Goal: Task Accomplishment & Management: Complete application form

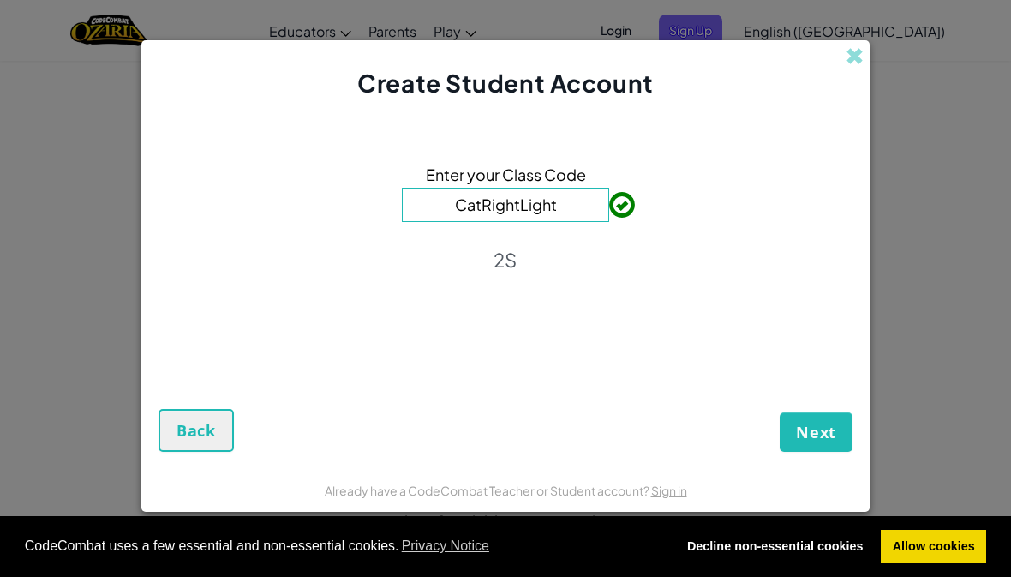
click at [813, 442] on span "Next" at bounding box center [816, 432] width 40 height 21
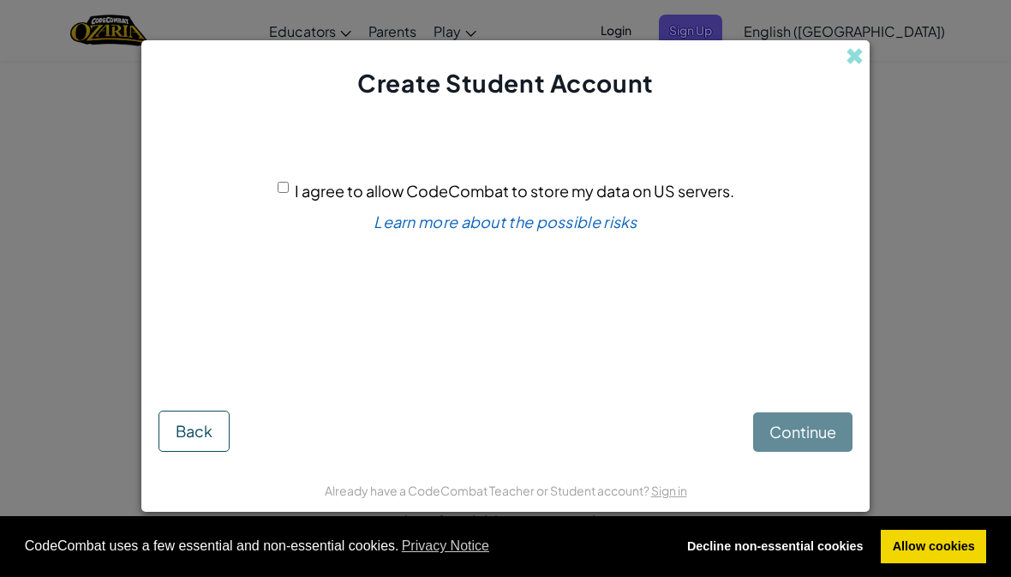
click at [272, 201] on div "I agree to allow CodeCombat to store my data on US servers. Learn more about th…" at bounding box center [506, 246] width 694 height 258
click at [194, 441] on span "Back" at bounding box center [194, 431] width 37 height 20
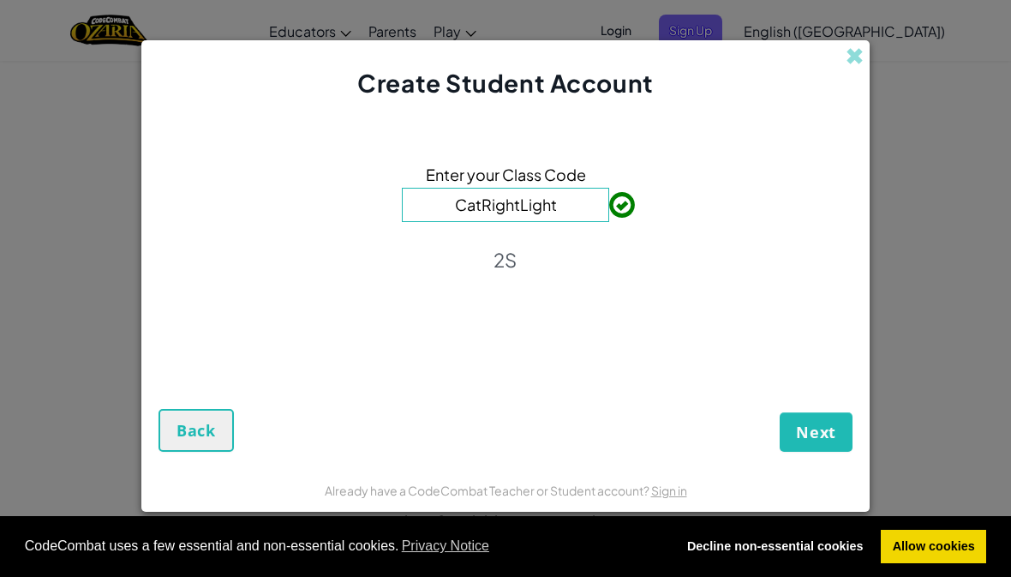
click at [820, 442] on span "Next" at bounding box center [816, 432] width 40 height 21
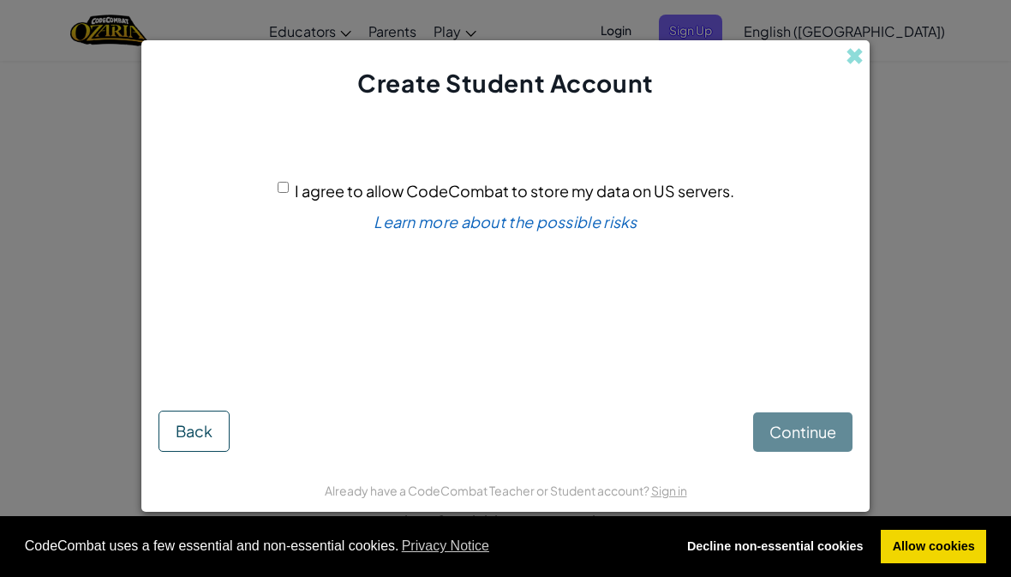
click at [808, 441] on div "Continue Back" at bounding box center [506, 413] width 694 height 76
click at [289, 193] on input "I agree to allow CodeCombat to store my data on US servers." at bounding box center [283, 187] width 11 height 11
checkbox input "true"
click at [805, 435] on span "Continue" at bounding box center [803, 432] width 67 height 20
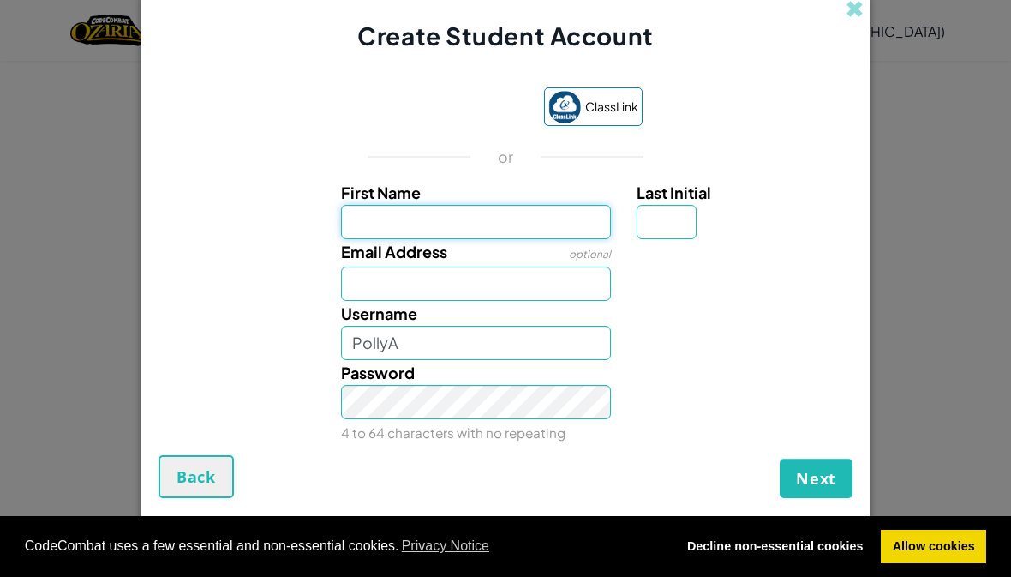
click at [518, 230] on input "First Name" at bounding box center [476, 222] width 271 height 34
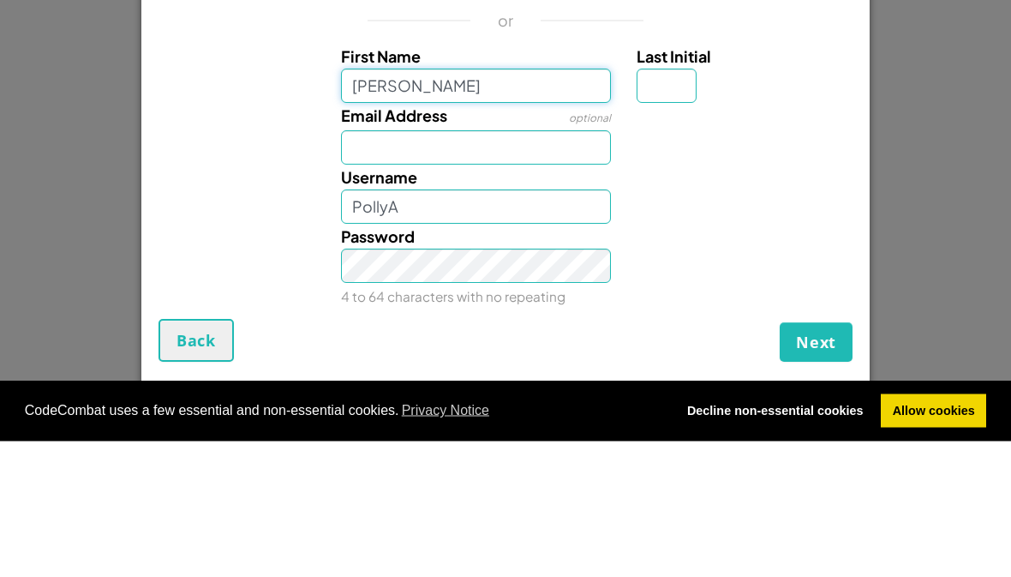
type input "[PERSON_NAME]"
click at [520, 267] on input "Email Address" at bounding box center [476, 284] width 271 height 34
type input "[PERSON_NAME]"
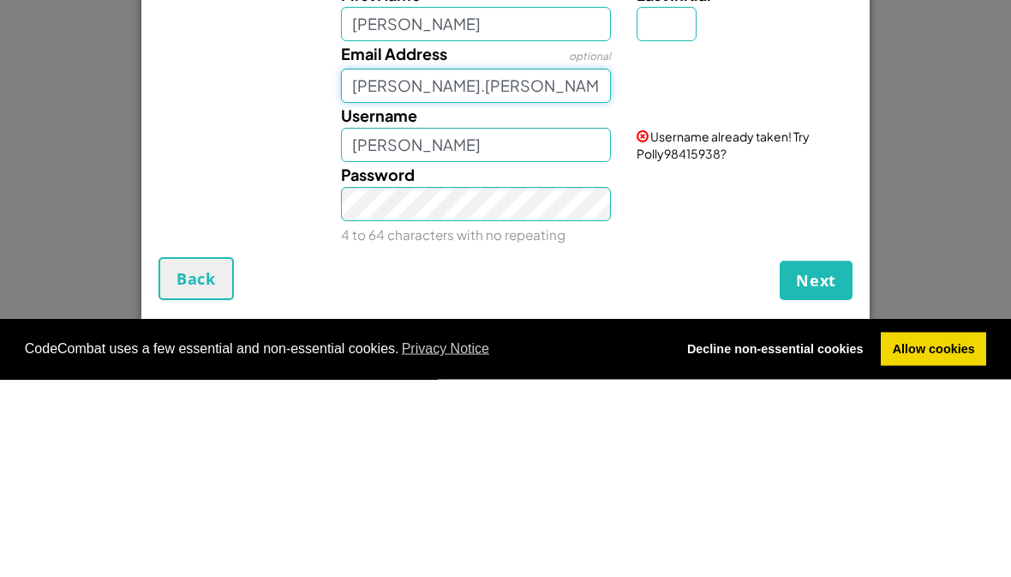
type input "[PERSON_NAME].[PERSON_NAME]@caterham [DOMAIN_NAME]"
click at [793, 301] on div "Username already taken! Try Polly98415938?" at bounding box center [742, 330] width 237 height 59
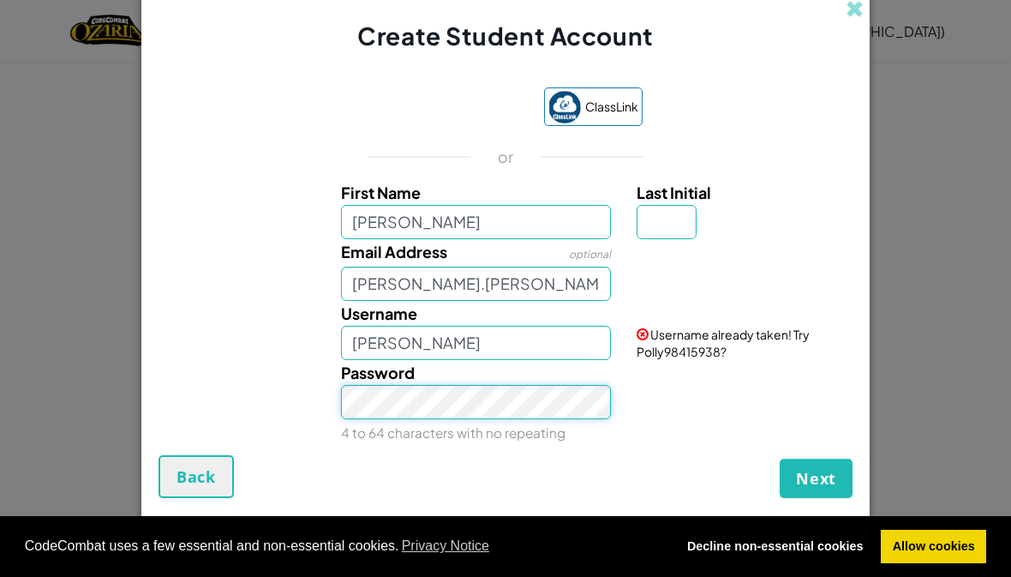
scroll to position [197, 0]
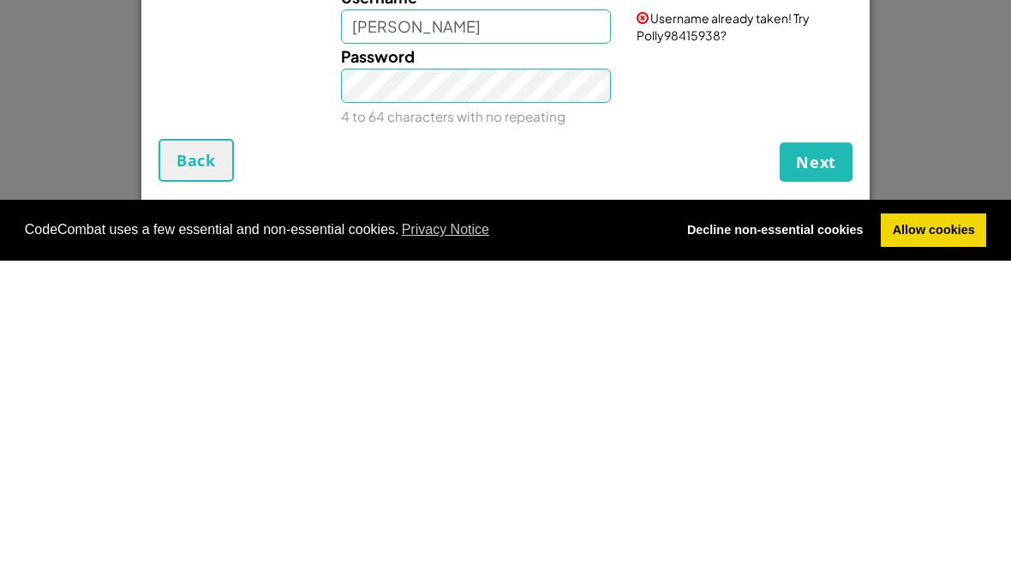
click at [695, 360] on div "Password 4 to 64 characters with no repeating" at bounding box center [505, 402] width 711 height 85
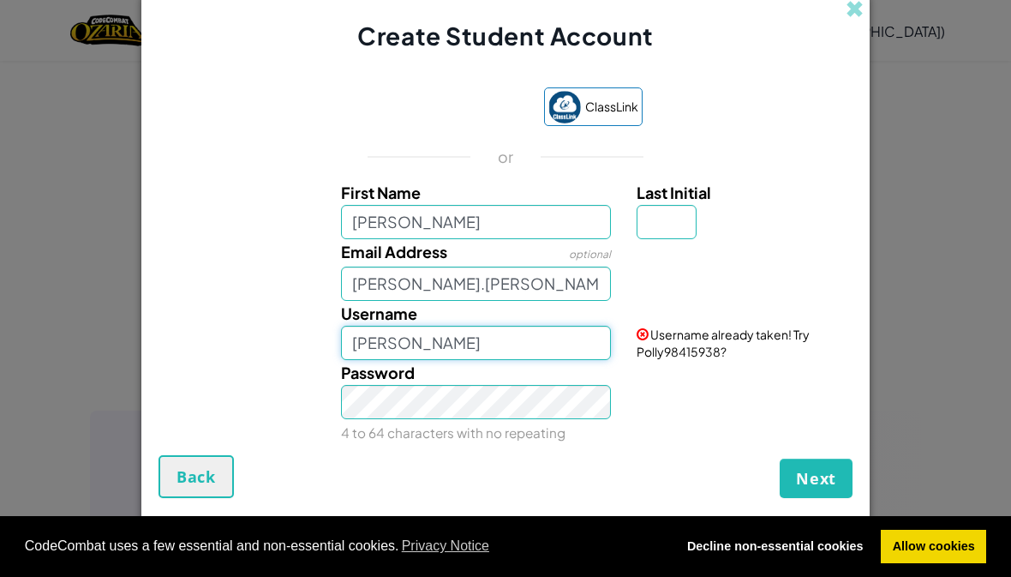
click at [457, 351] on input "[PERSON_NAME]" at bounding box center [476, 343] width 271 height 34
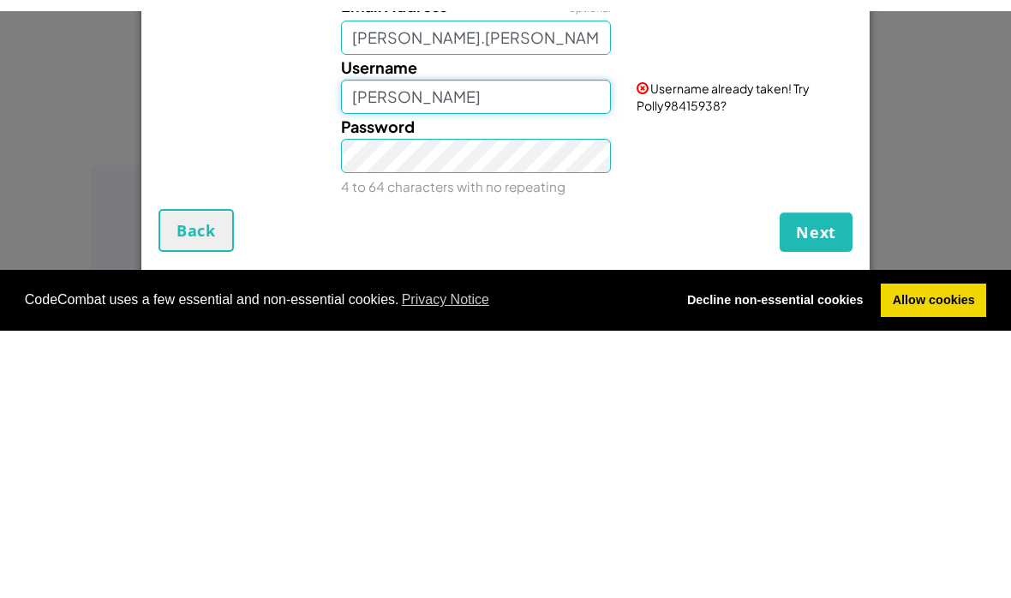
scroll to position [770, 0]
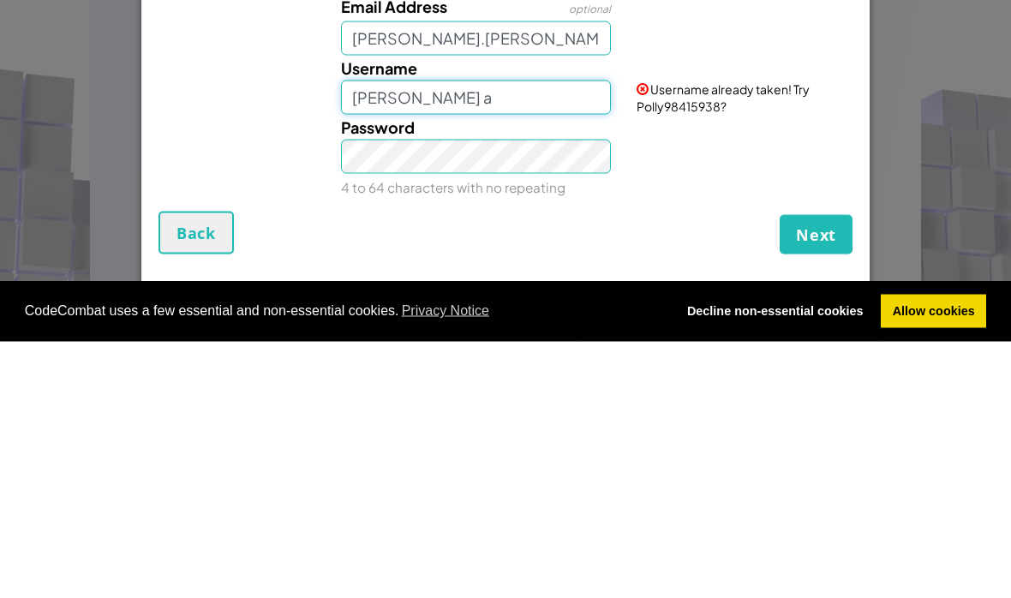
type input "[PERSON_NAME] a"
click at [791, 371] on div "Password 4 to 64 characters with no repeating" at bounding box center [505, 413] width 711 height 85
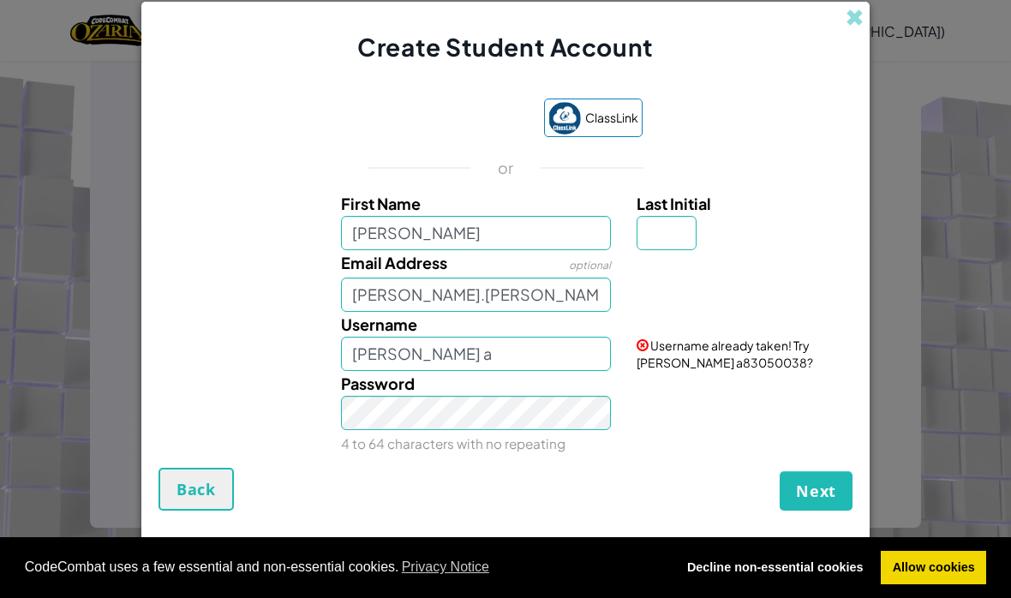
click at [834, 481] on span "Next" at bounding box center [816, 491] width 40 height 21
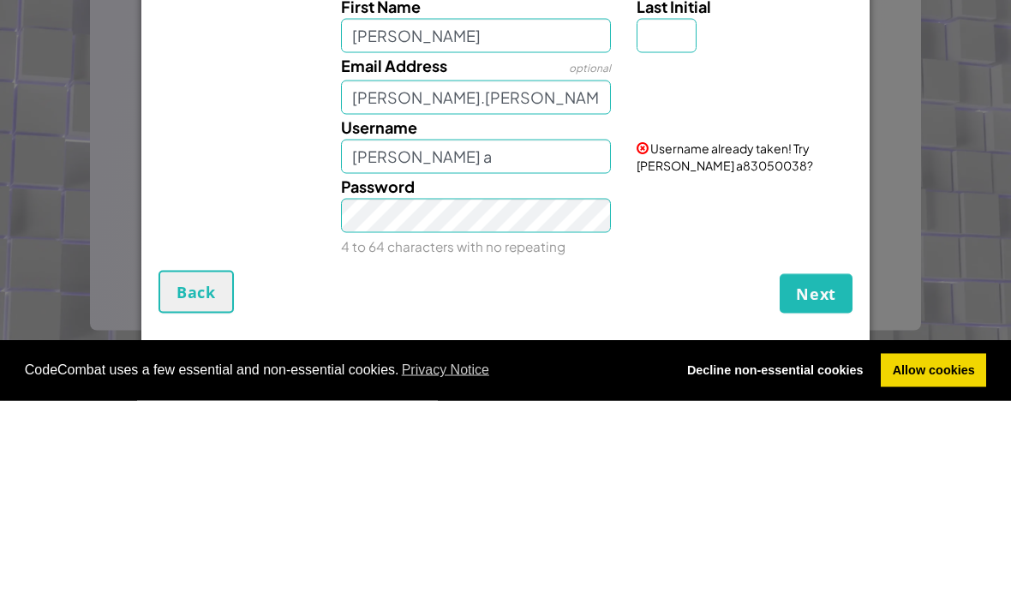
click at [813, 338] on span "Username already taken! Try [PERSON_NAME] a83050038?" at bounding box center [725, 354] width 177 height 33
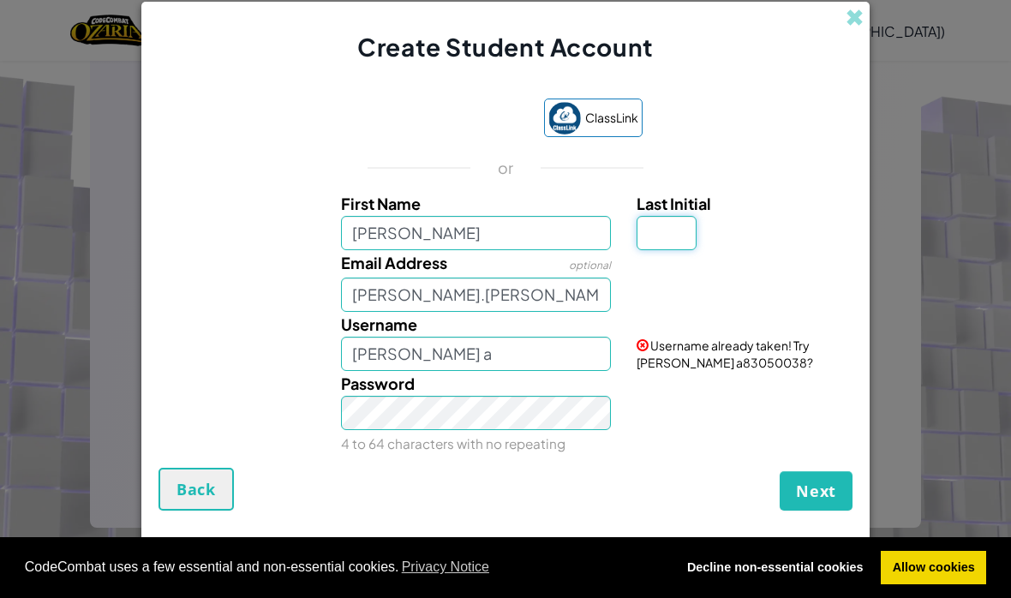
click at [640, 226] on input "Last Initial" at bounding box center [667, 233] width 60 height 34
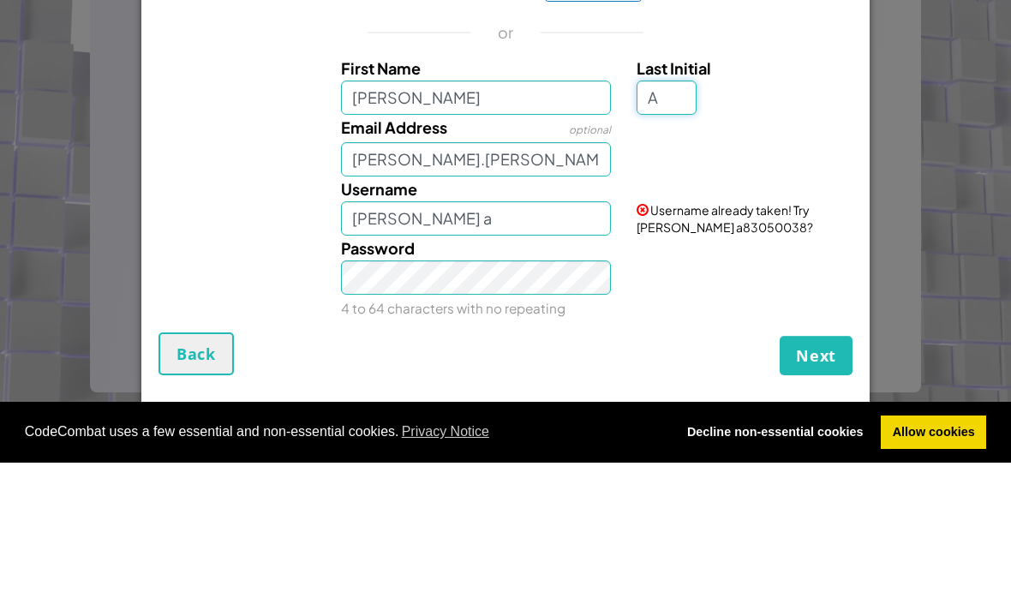
type input "A"
click at [821, 250] on div at bounding box center [742, 262] width 237 height 25
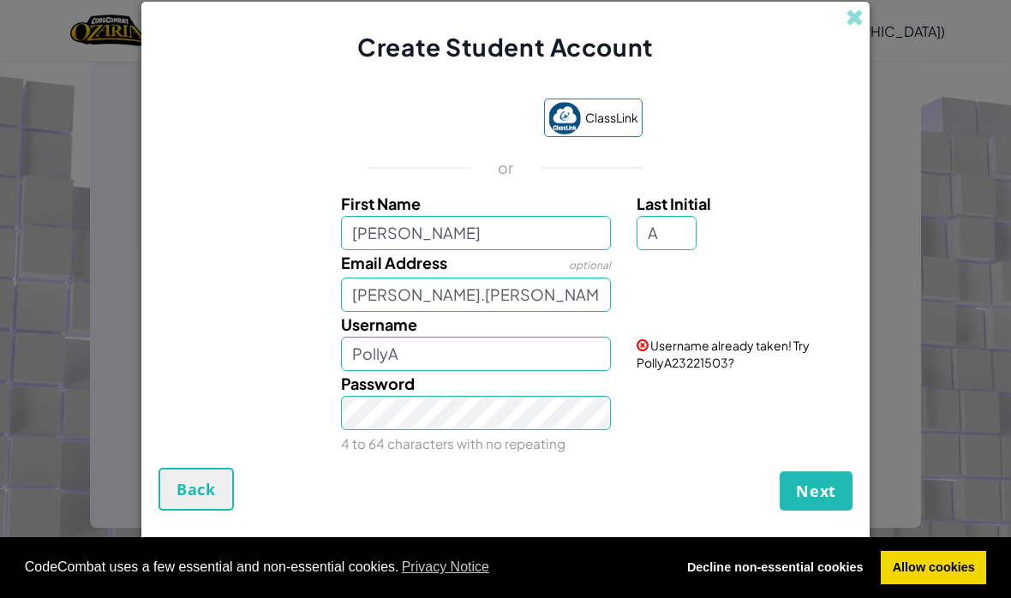
click at [824, 494] on span "Next" at bounding box center [816, 491] width 40 height 21
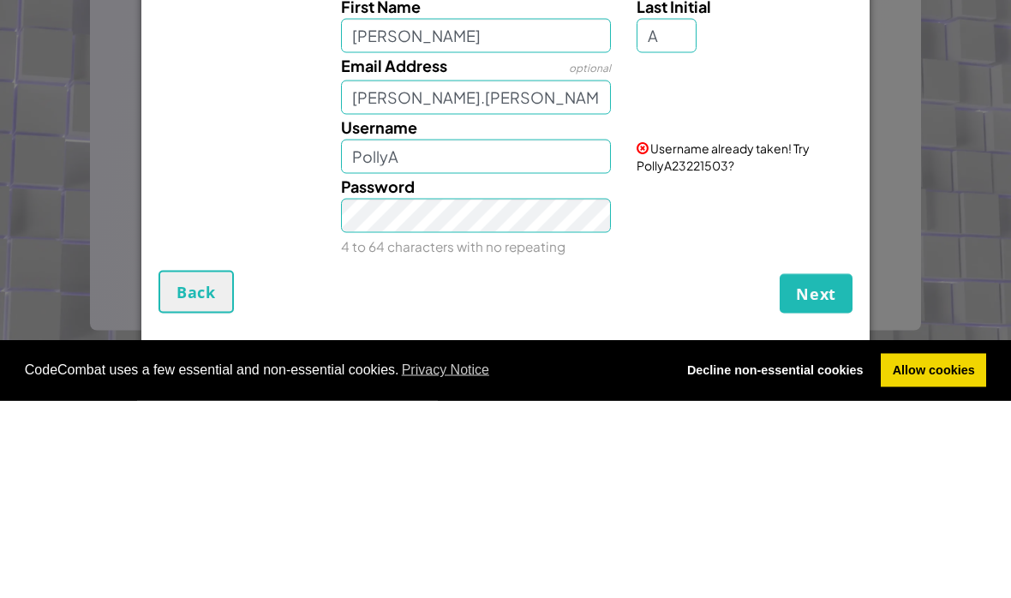
click at [804, 312] on div "Username already taken! Try PollyA23221503?" at bounding box center [742, 341] width 237 height 59
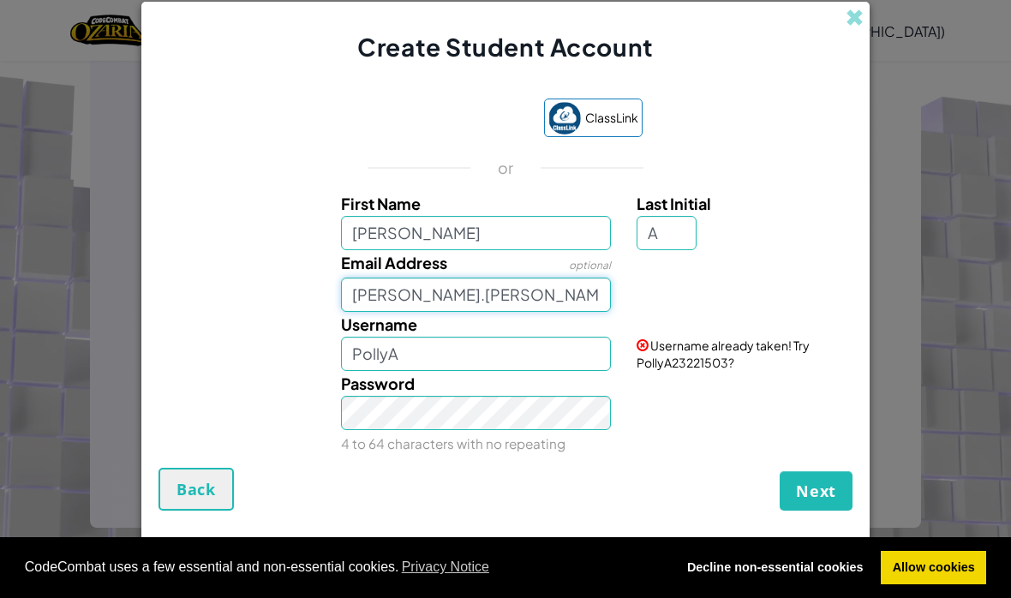
click at [589, 297] on input "[PERSON_NAME].[PERSON_NAME]@caterham [DOMAIN_NAME]" at bounding box center [476, 295] width 271 height 34
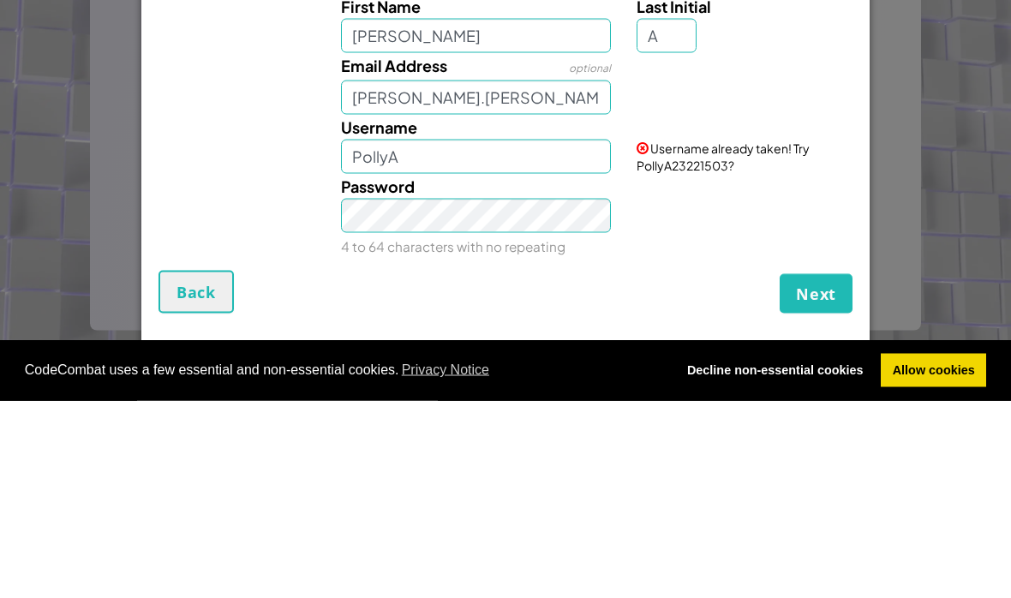
click at [831, 371] on div "Password 4 to 64 characters with no repeating" at bounding box center [505, 413] width 711 height 85
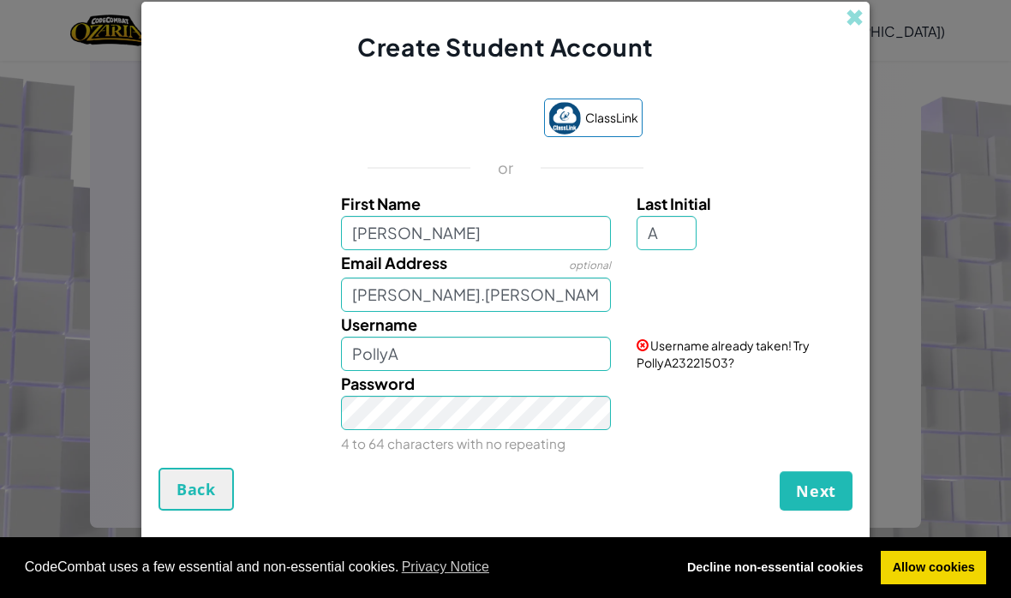
click at [825, 501] on span "Next" at bounding box center [816, 491] width 40 height 21
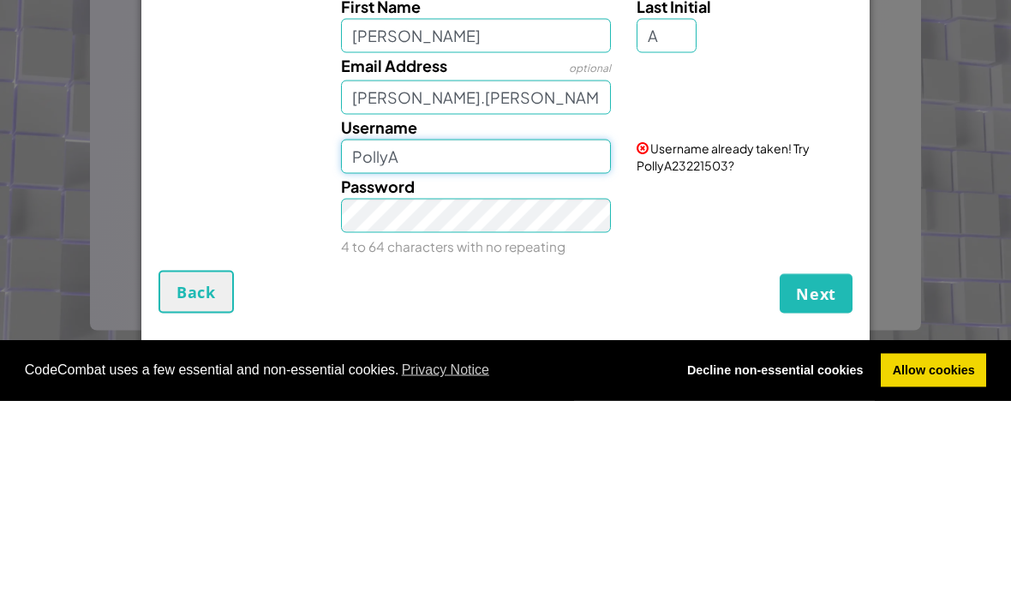
click at [471, 337] on input "PollyA" at bounding box center [476, 354] width 271 height 34
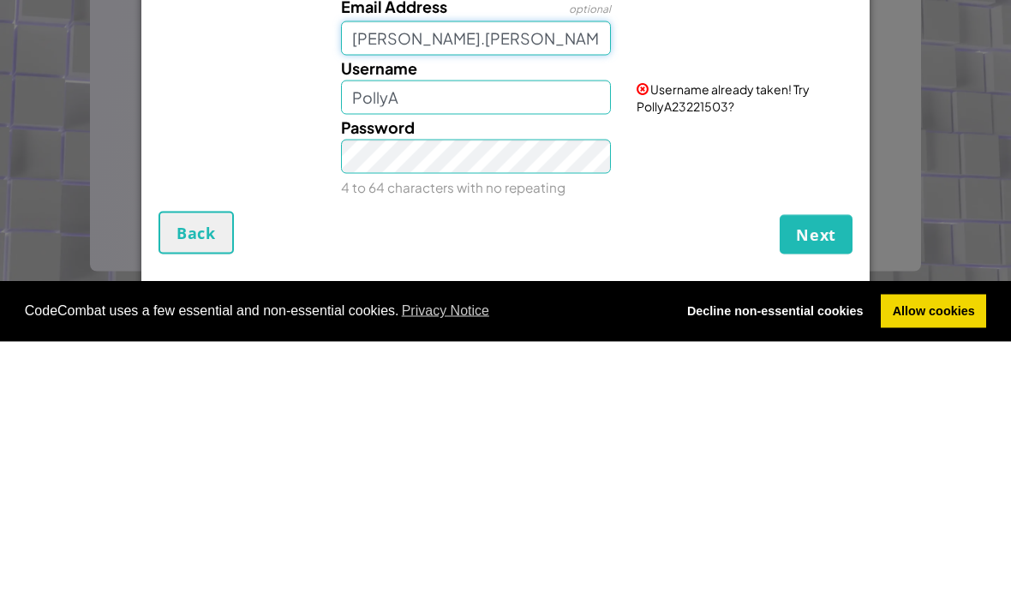
click at [347, 278] on input "[PERSON_NAME].[PERSON_NAME]@caterham [DOMAIN_NAME]" at bounding box center [476, 295] width 271 height 34
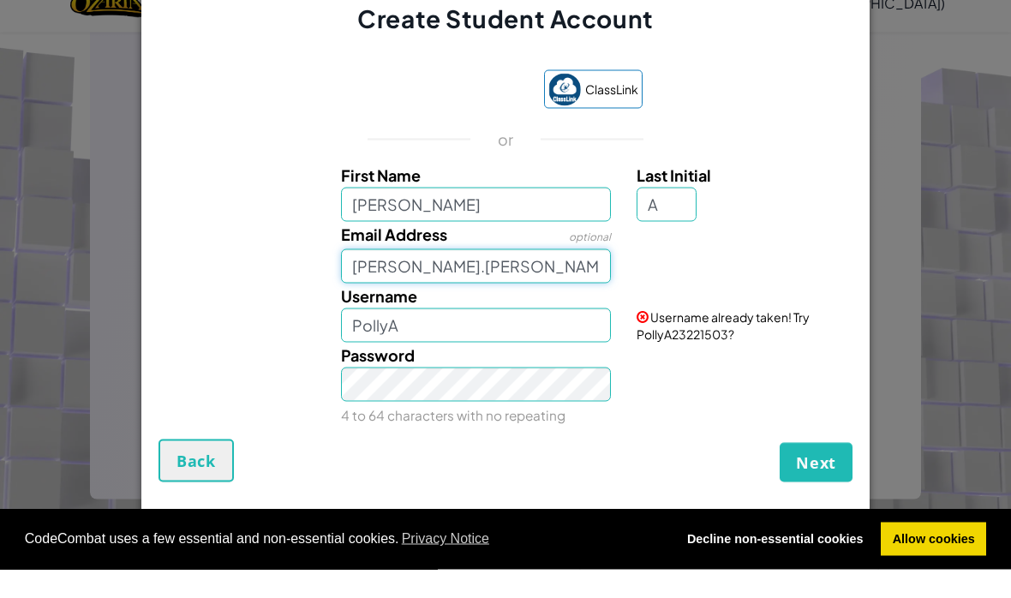
click at [353, 279] on input "[PERSON_NAME].[PERSON_NAME]@caterham [DOMAIN_NAME]" at bounding box center [476, 295] width 271 height 34
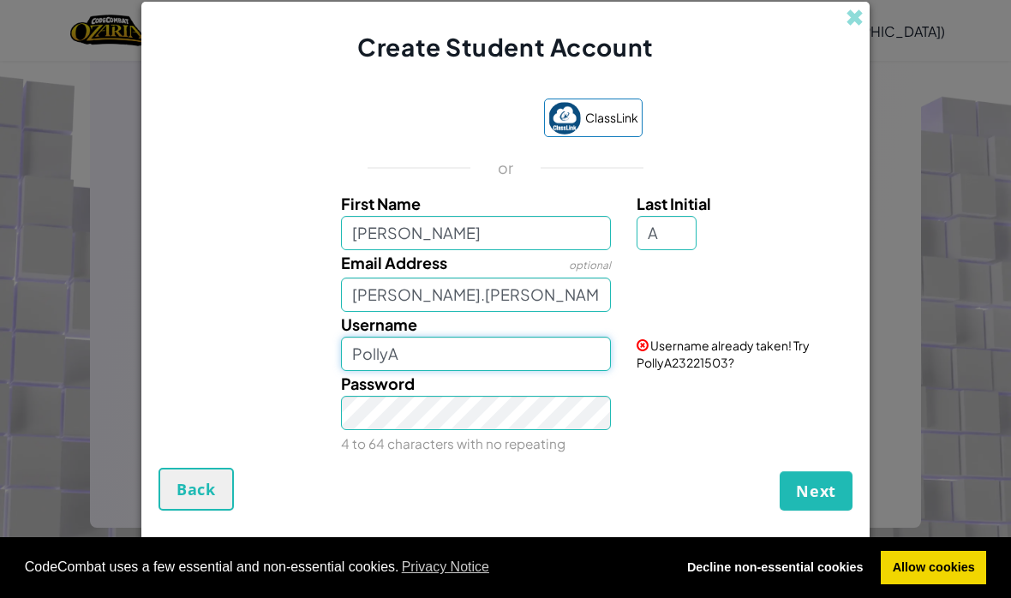
click at [484, 360] on input "PollyA" at bounding box center [476, 354] width 271 height 34
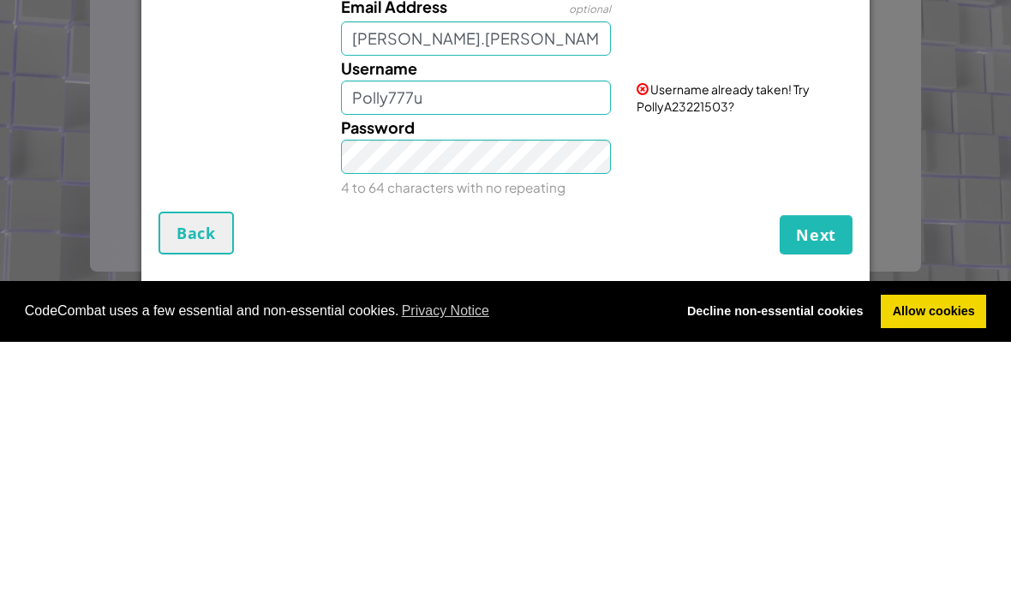
click at [719, 371] on div "Password 4 to 64 characters with no repeating" at bounding box center [505, 413] width 711 height 85
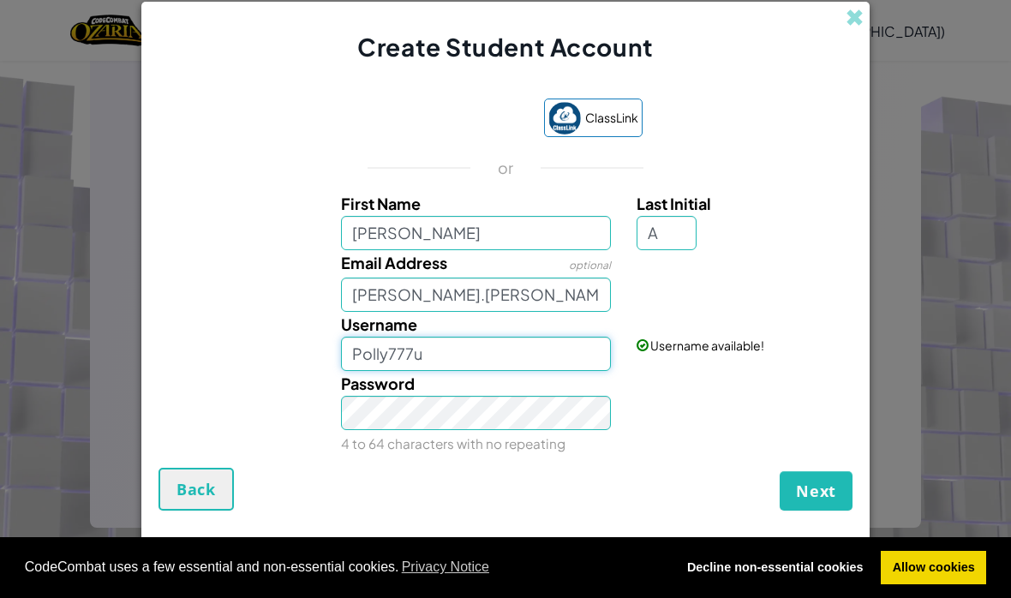
click at [483, 355] on input "Polly777u" at bounding box center [476, 354] width 271 height 34
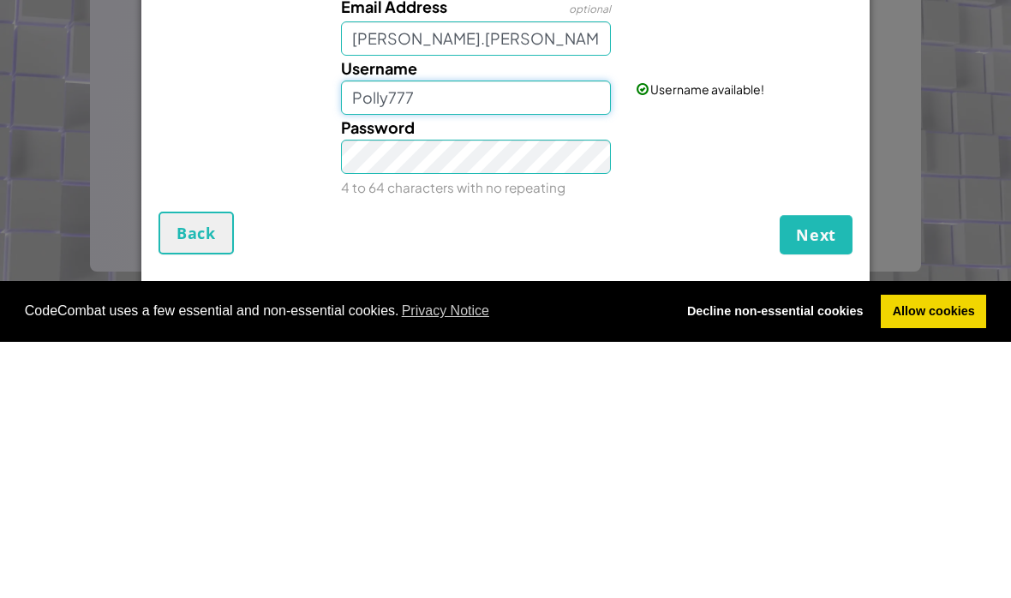
type input "Polly777"
click at [761, 371] on div "Password 4 to 64 characters with no repeating" at bounding box center [505, 413] width 711 height 85
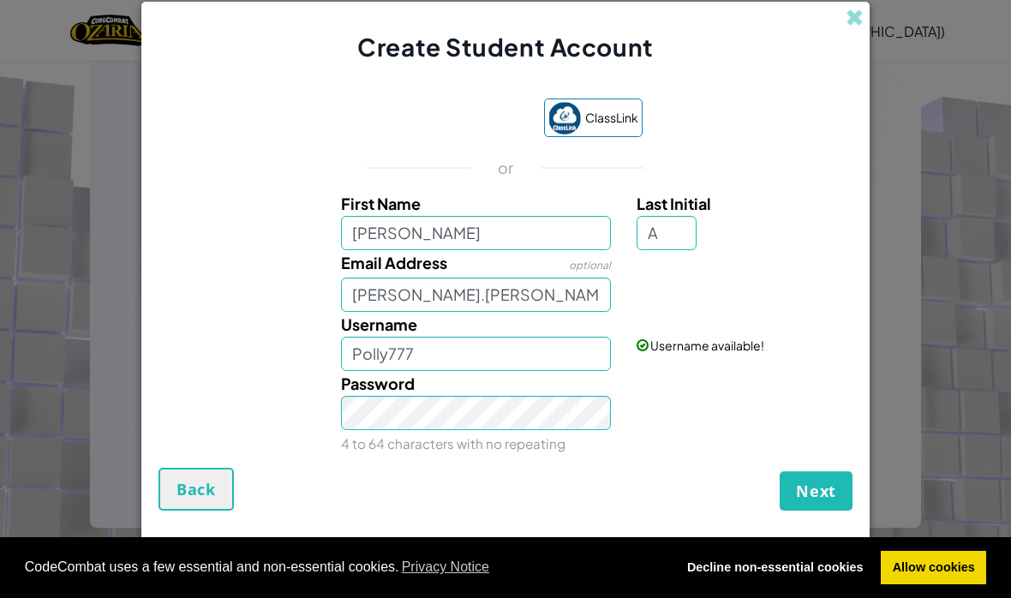
click at [797, 505] on button "Next" at bounding box center [816, 490] width 73 height 39
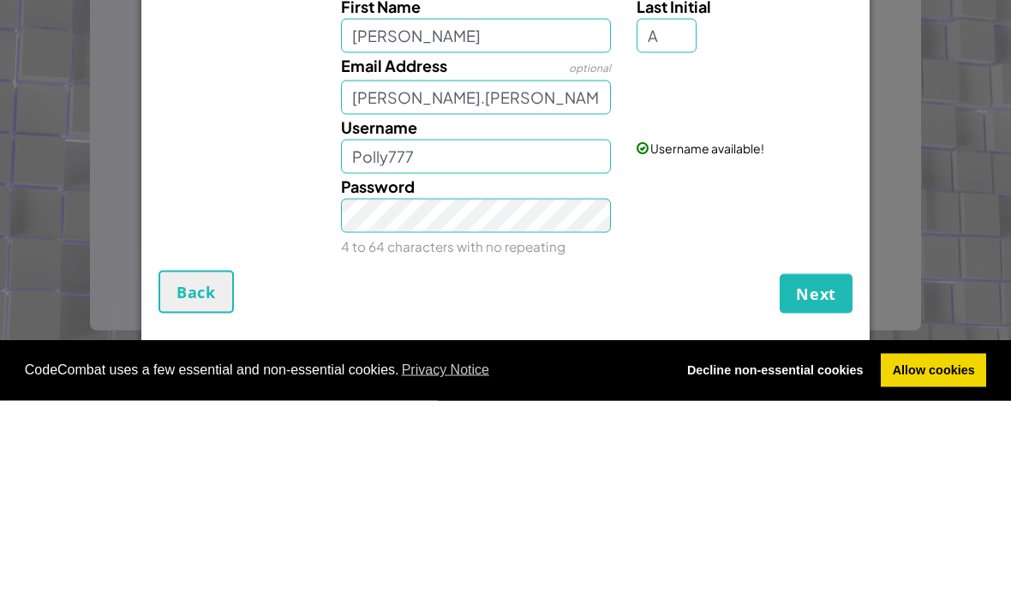
click at [827, 312] on div "Username Polly777 Username available!" at bounding box center [505, 341] width 711 height 59
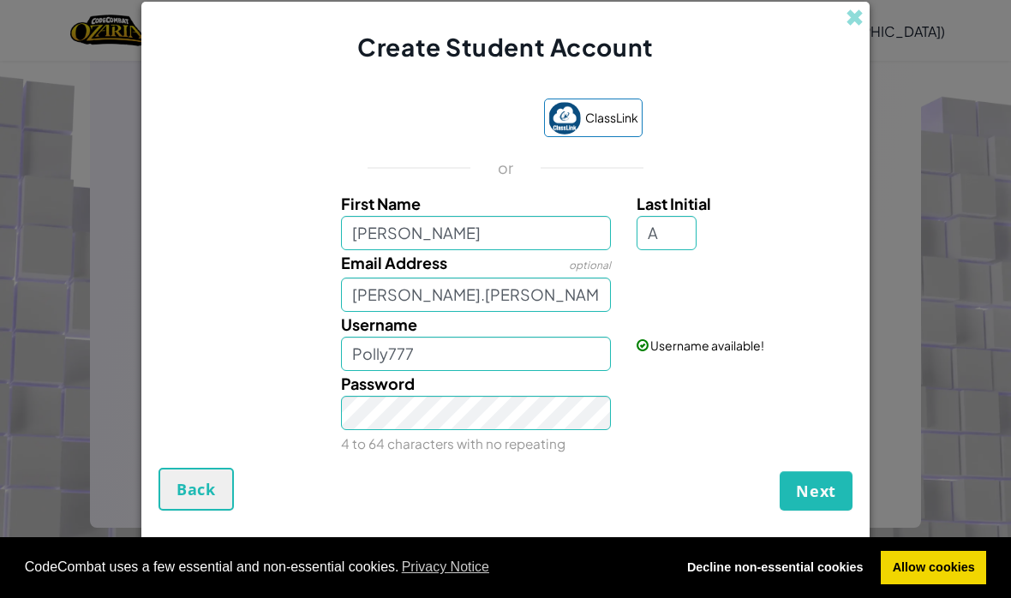
click at [808, 511] on button "Next" at bounding box center [816, 490] width 73 height 39
click at [806, 490] on span "Next" at bounding box center [816, 491] width 40 height 21
click at [495, 290] on input "[PERSON_NAME].[PERSON_NAME]@caterham [DOMAIN_NAME]" at bounding box center [476, 295] width 271 height 34
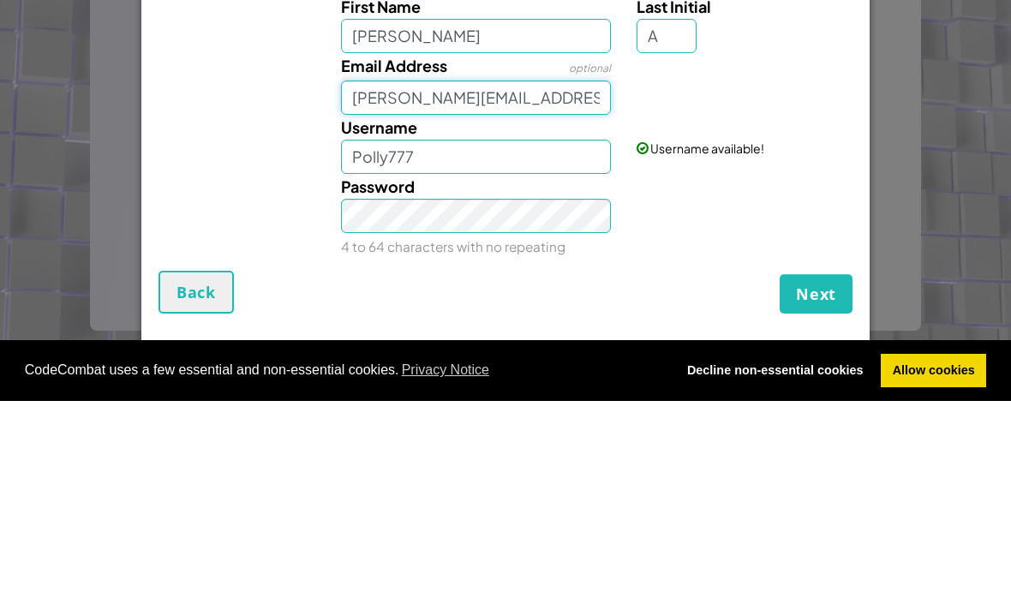
type input "[PERSON_NAME][EMAIL_ADDRESS][PERSON_NAME][DOMAIN_NAME]"
click at [794, 250] on div "Email Address optional [PERSON_NAME][EMAIL_ADDRESS][PERSON_NAME][DOMAIN_NAME]" at bounding box center [505, 281] width 711 height 62
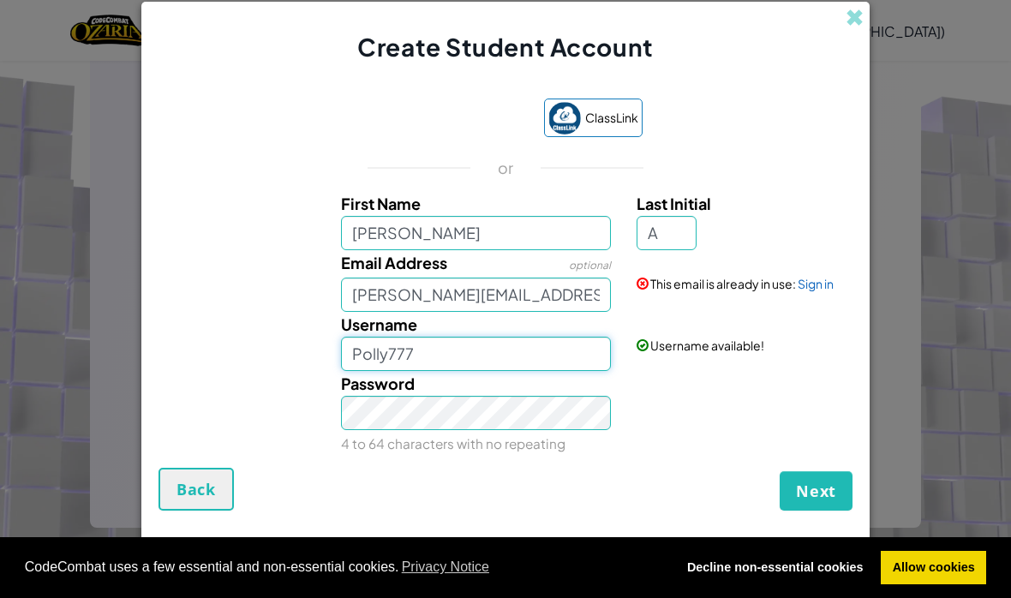
click at [458, 357] on input "Polly777" at bounding box center [476, 354] width 271 height 34
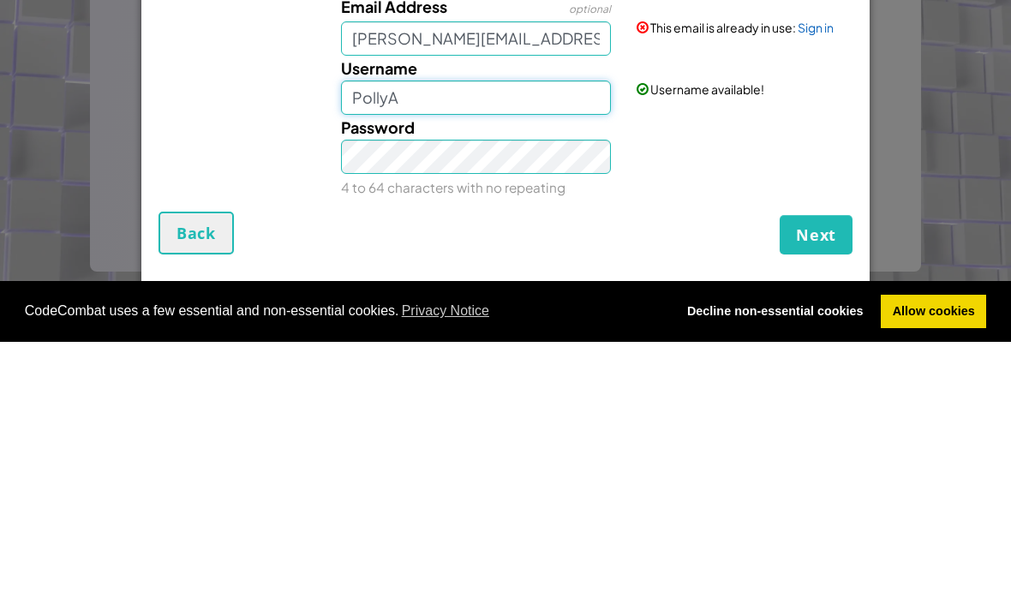
type input "PollyA"
click at [719, 371] on div "Password 4 to 64 characters with no repeating" at bounding box center [505, 413] width 711 height 85
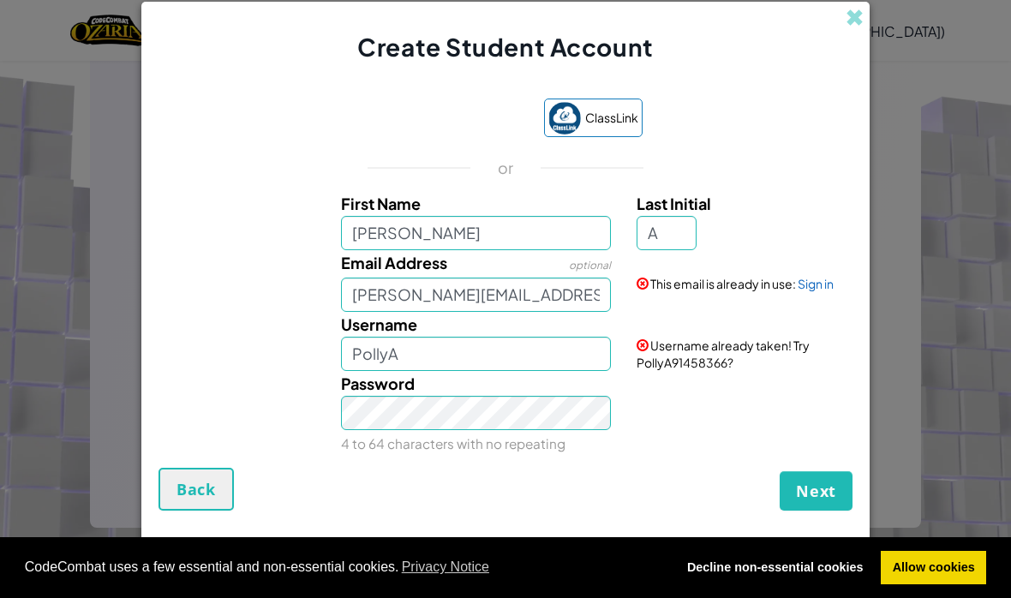
click at [824, 490] on span "Next" at bounding box center [816, 491] width 40 height 21
click at [857, 18] on span at bounding box center [855, 18] width 18 height 18
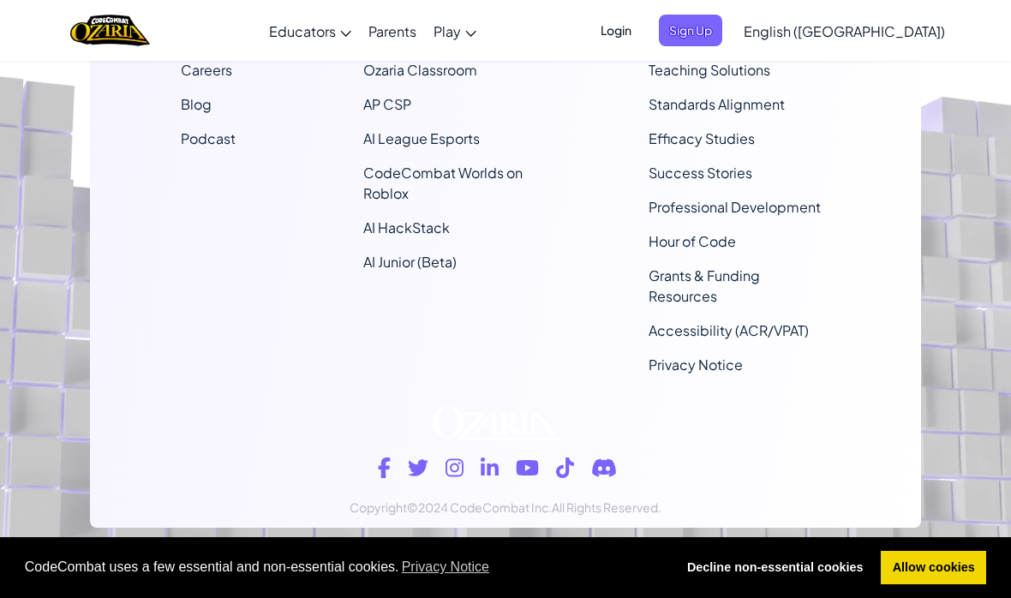
scroll to position [1019, 0]
click at [722, 33] on span "Sign Up" at bounding box center [690, 31] width 63 height 32
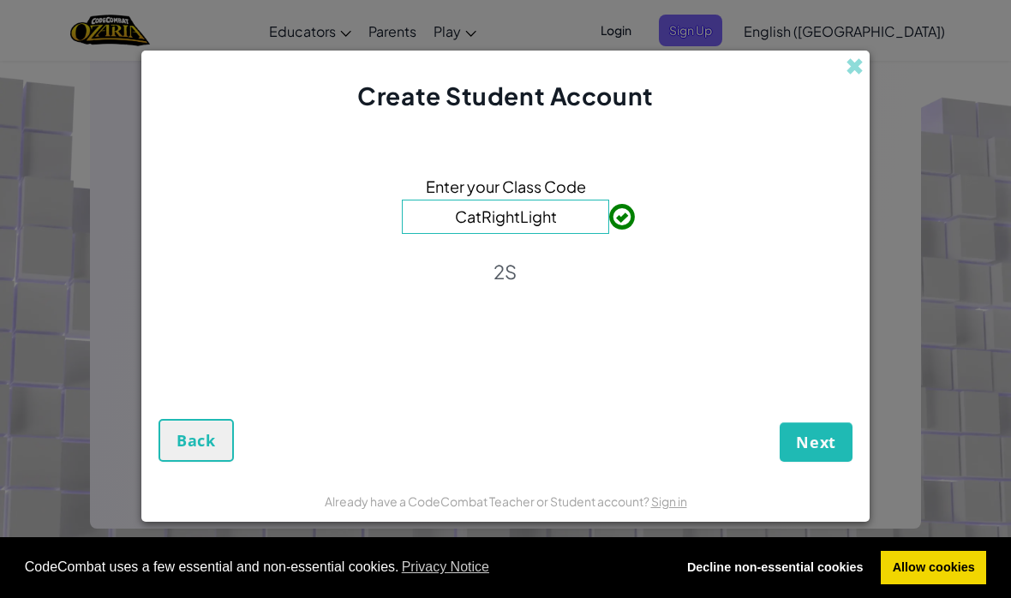
click at [830, 447] on span "Next" at bounding box center [816, 442] width 40 height 21
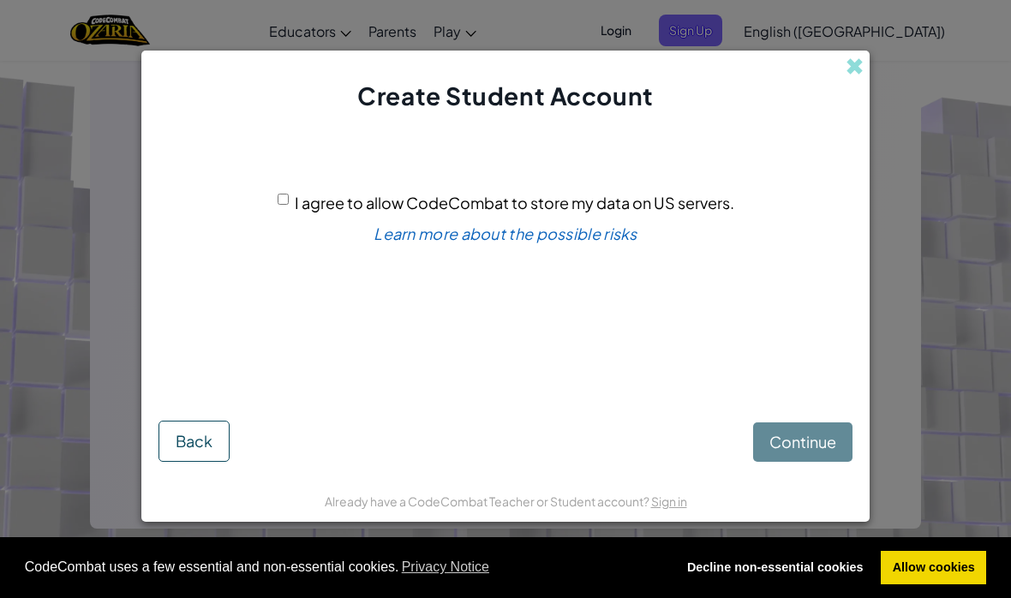
click at [285, 190] on div "I agree to allow CodeCombat to store my data on US servers." at bounding box center [506, 202] width 457 height 25
click at [288, 195] on input "I agree to allow CodeCombat to store my data on US servers." at bounding box center [283, 199] width 11 height 11
checkbox input "true"
click at [802, 453] on button "Continue" at bounding box center [802, 442] width 99 height 39
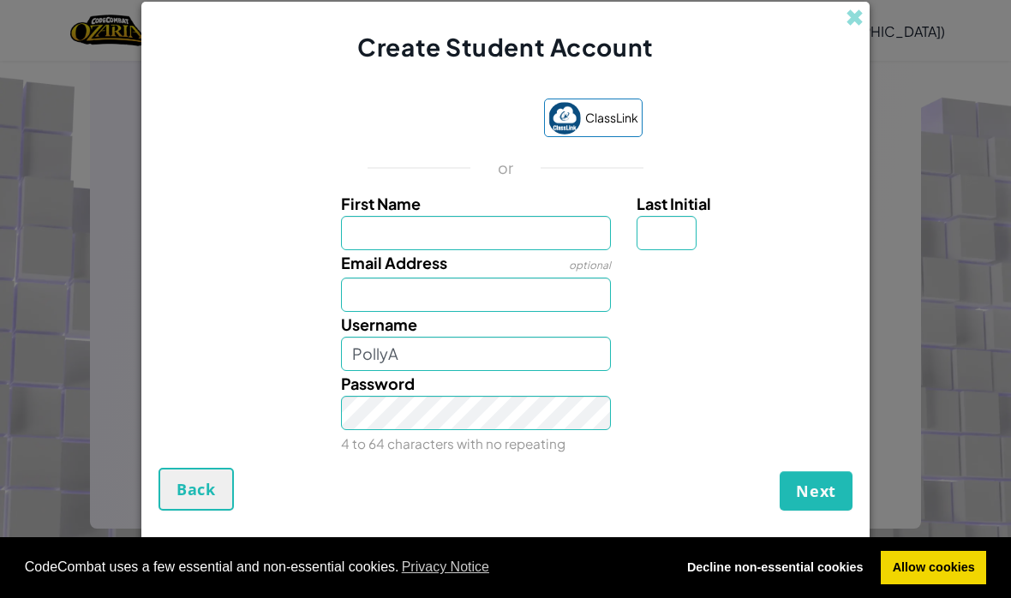
click at [534, 243] on input "First Name" at bounding box center [476, 233] width 271 height 34
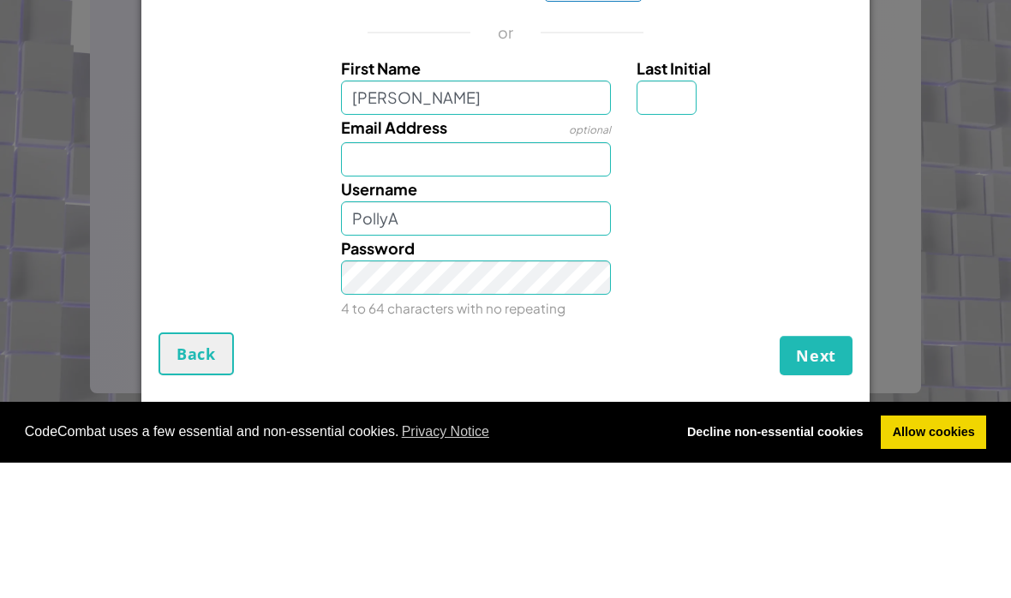
type input "[PERSON_NAME]"
click at [530, 278] on input "Email Address" at bounding box center [476, 295] width 271 height 34
type input "[PERSON_NAME]"
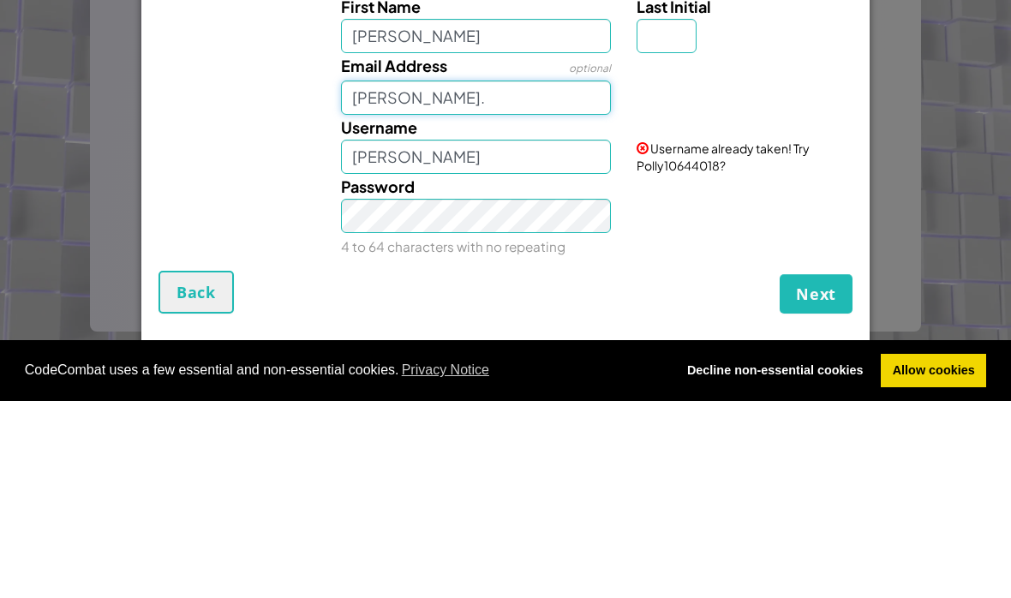
scroll to position [1021, 0]
type input "[PERSON_NAME][EMAIL_ADDRESS][PERSON_NAME][DOMAIN_NAME]"
click at [795, 250] on div "Email Address optional [PERSON_NAME][EMAIL_ADDRESS][PERSON_NAME][DOMAIN_NAME]" at bounding box center [505, 281] width 711 height 62
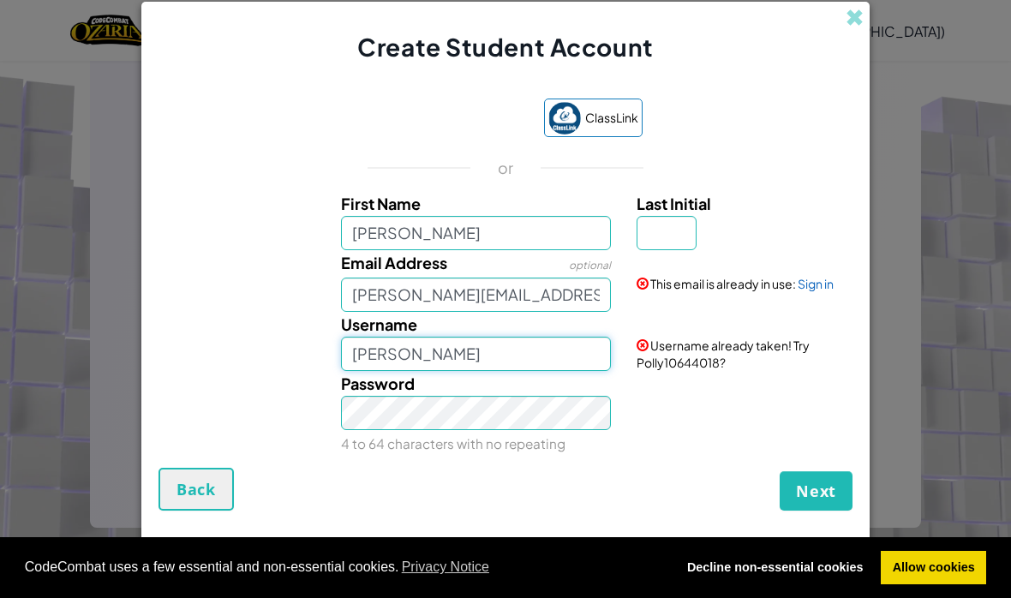
click at [475, 348] on input "[PERSON_NAME]" at bounding box center [476, 354] width 271 height 34
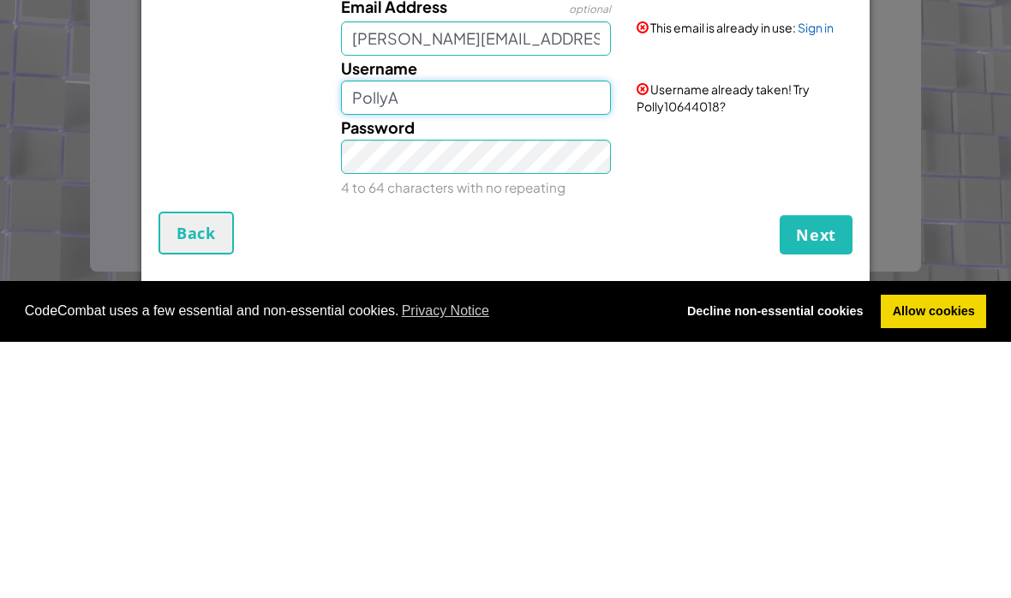
type input "PollyA"
click at [831, 371] on div "Password 4 to 64 characters with no repeating" at bounding box center [505, 413] width 711 height 85
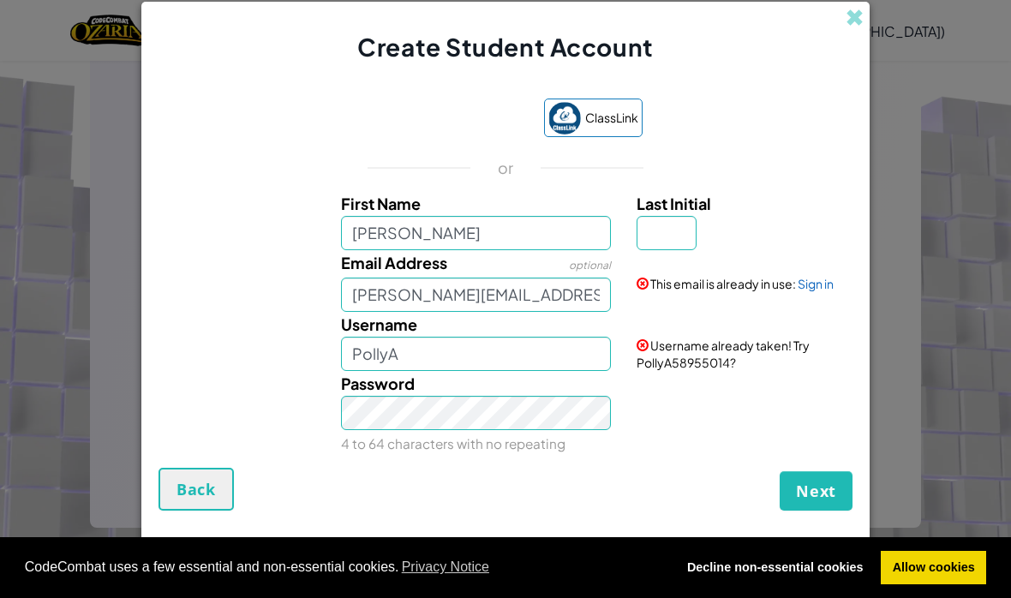
click at [811, 495] on span "Next" at bounding box center [816, 491] width 40 height 21
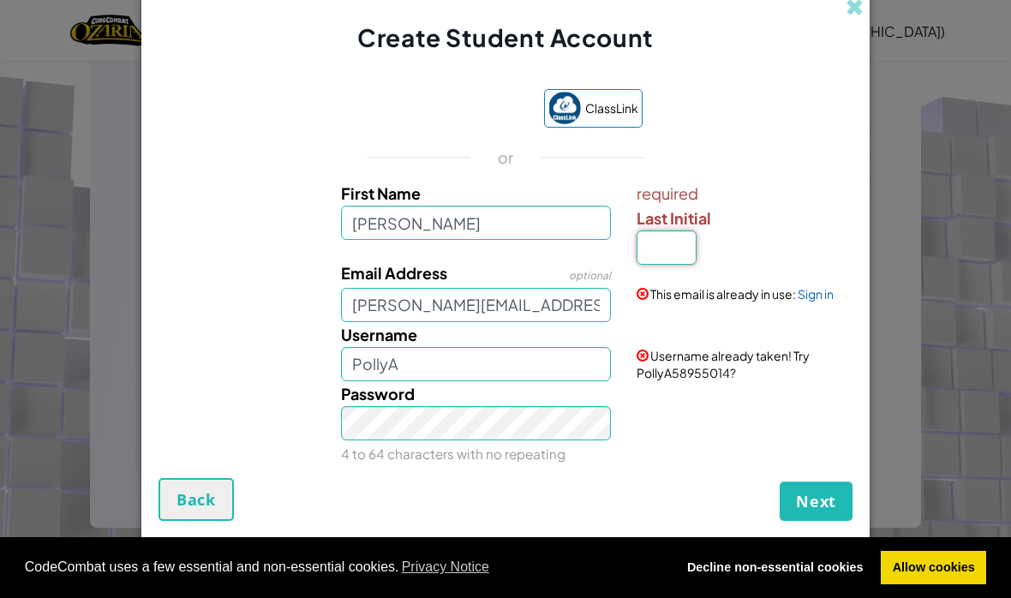
click at [661, 246] on input "Last Initial" at bounding box center [667, 248] width 60 height 34
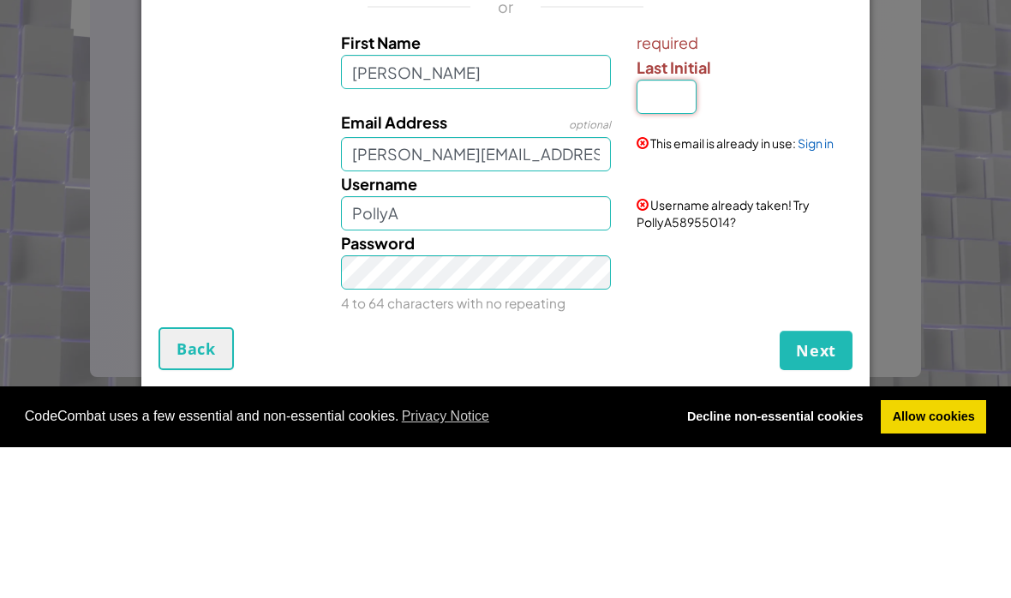
type input "@"
type input "A"
click at [907, 111] on div "Create Student Account ClassLink or First Name [PERSON_NAME] required Last Init…" at bounding box center [505, 299] width 1011 height 598
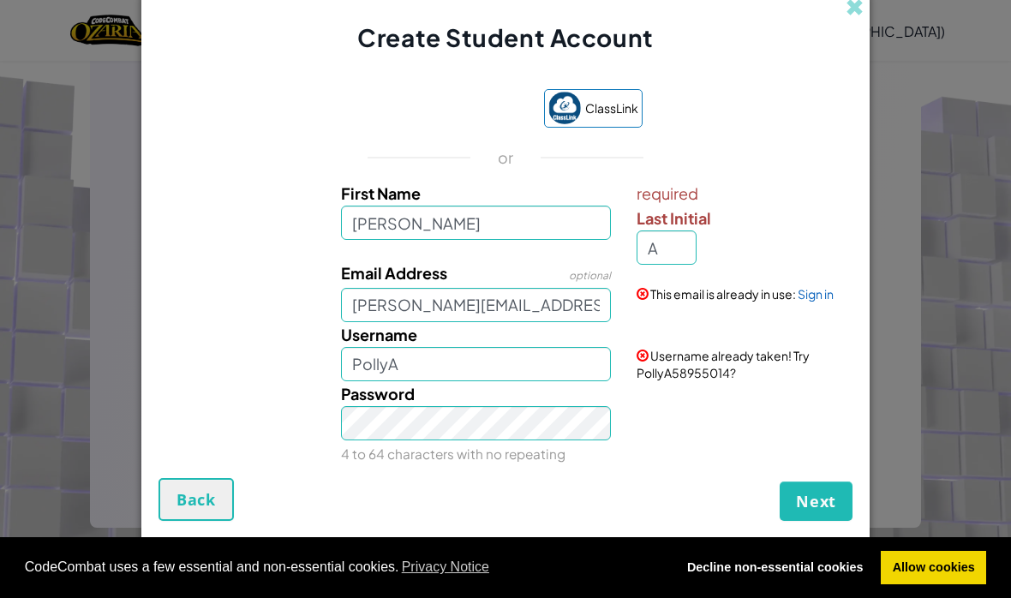
click at [816, 491] on span "Next" at bounding box center [816, 501] width 40 height 21
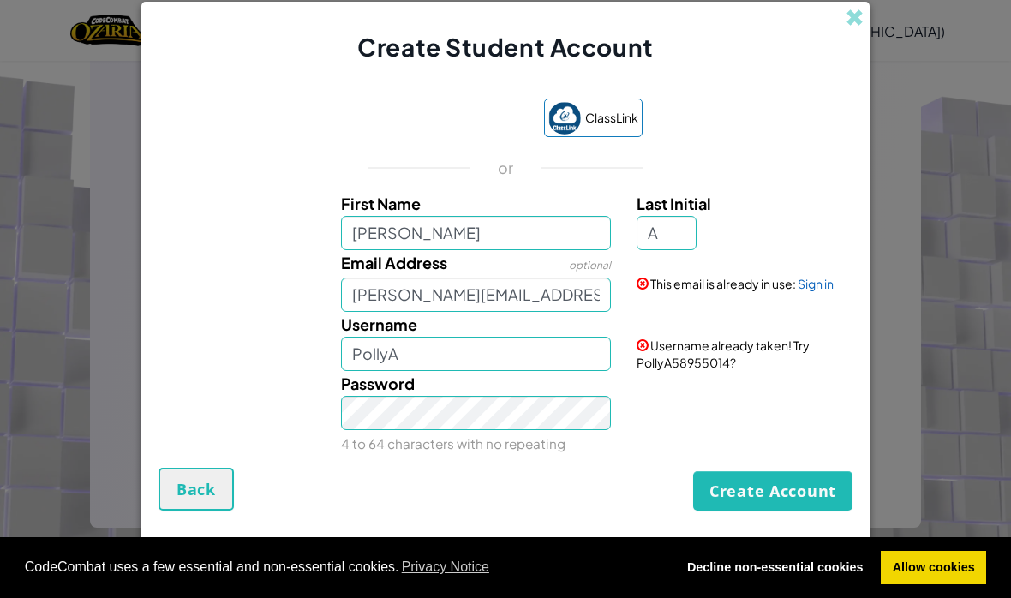
click at [788, 500] on button "Create Account" at bounding box center [772, 490] width 159 height 39
click at [852, 27] on span at bounding box center [855, 18] width 18 height 18
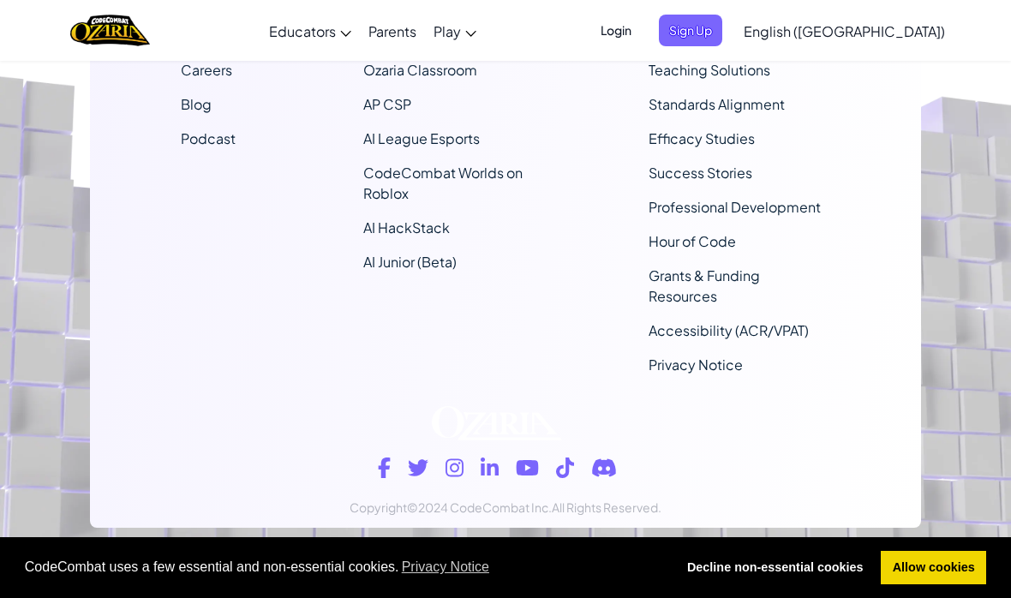
scroll to position [1019, 0]
click at [642, 31] on span "Login" at bounding box center [615, 31] width 51 height 32
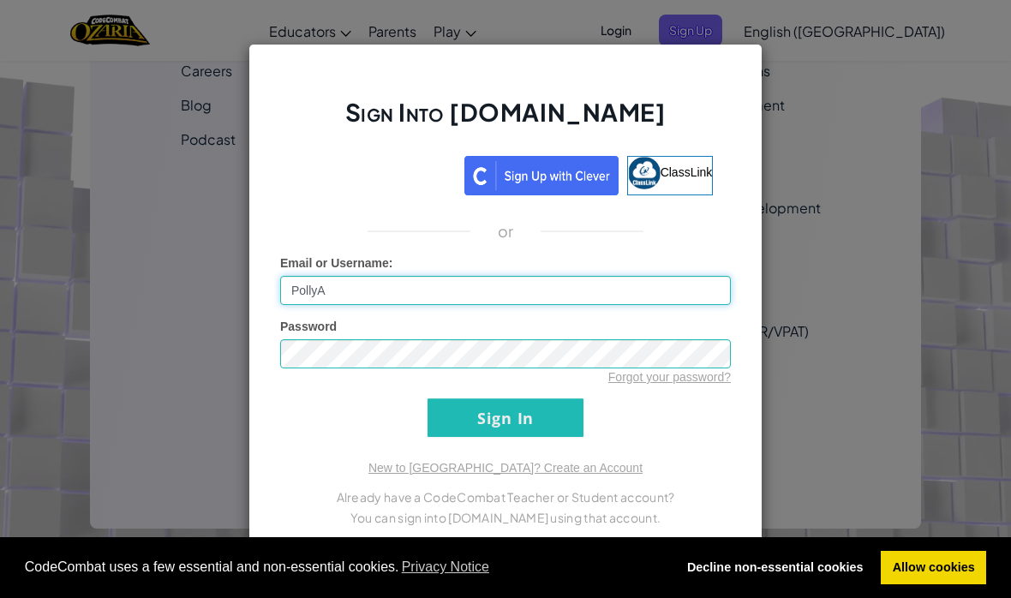
click at [381, 303] on input "PollyA" at bounding box center [505, 290] width 451 height 29
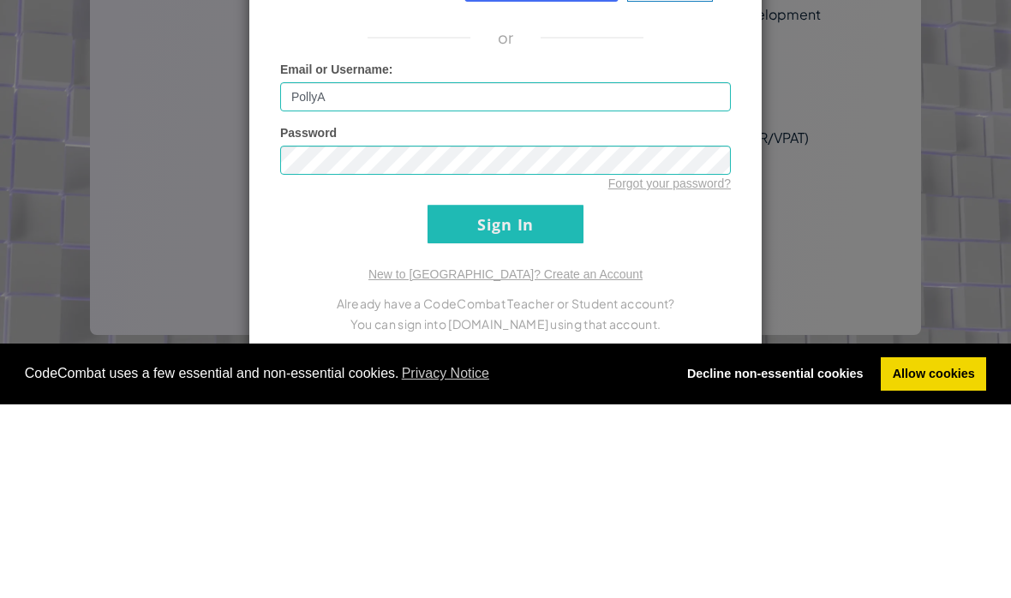
scroll to position [1021, 0]
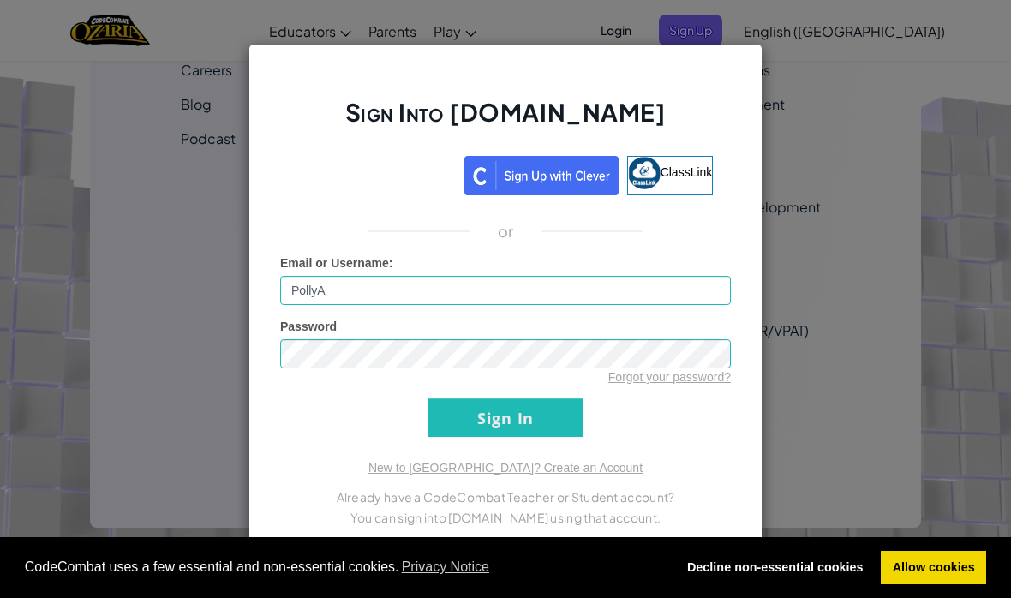
click at [527, 420] on input "Sign In" at bounding box center [506, 418] width 156 height 39
